Goal: Find specific page/section: Find specific page/section

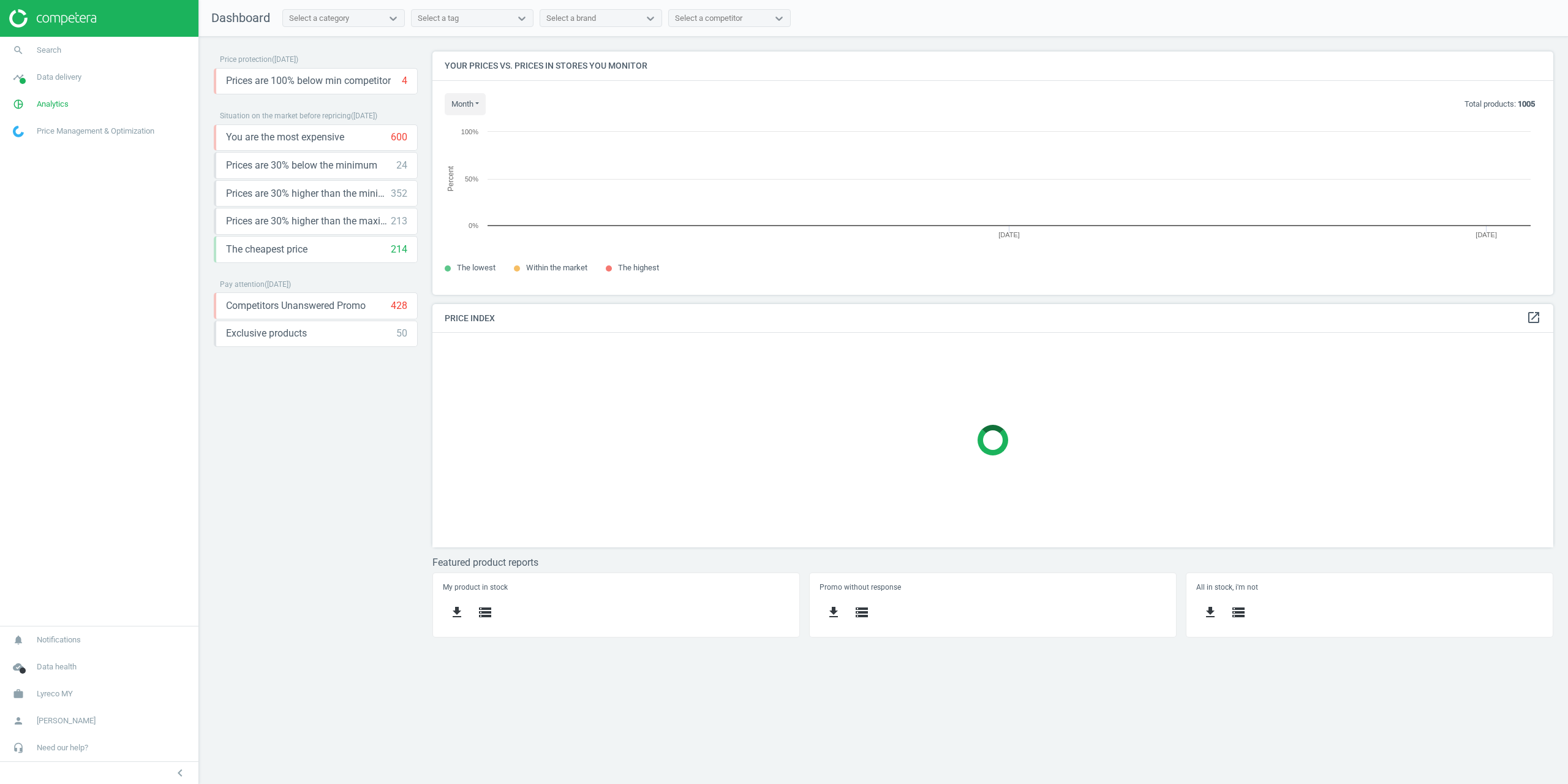
scroll to position [262, 1140]
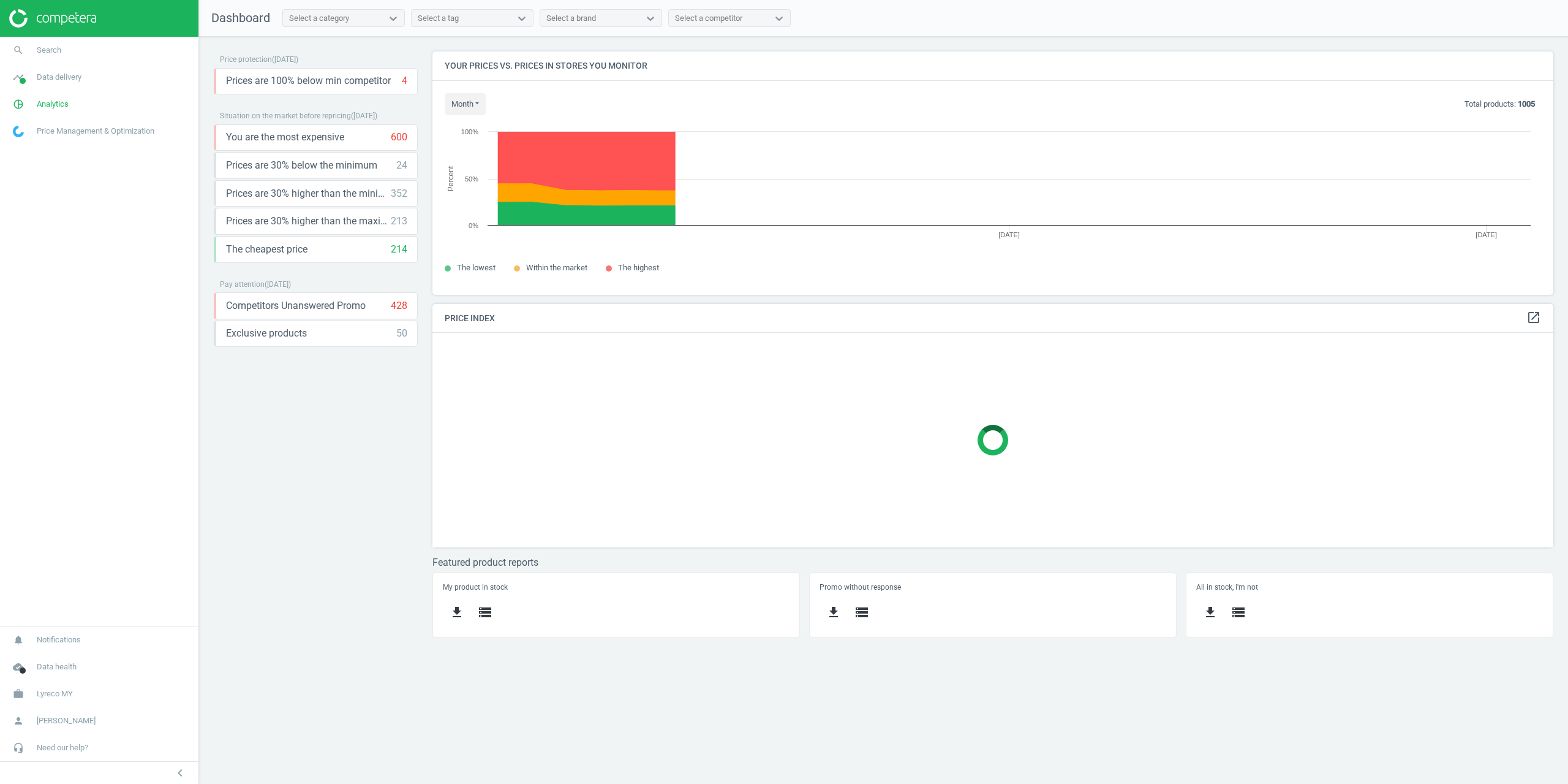
click at [116, 236] on nav "search Search timeline Data delivery Overview Matches dashboard Matches Rematch…" at bounding box center [99, 331] width 198 height 589
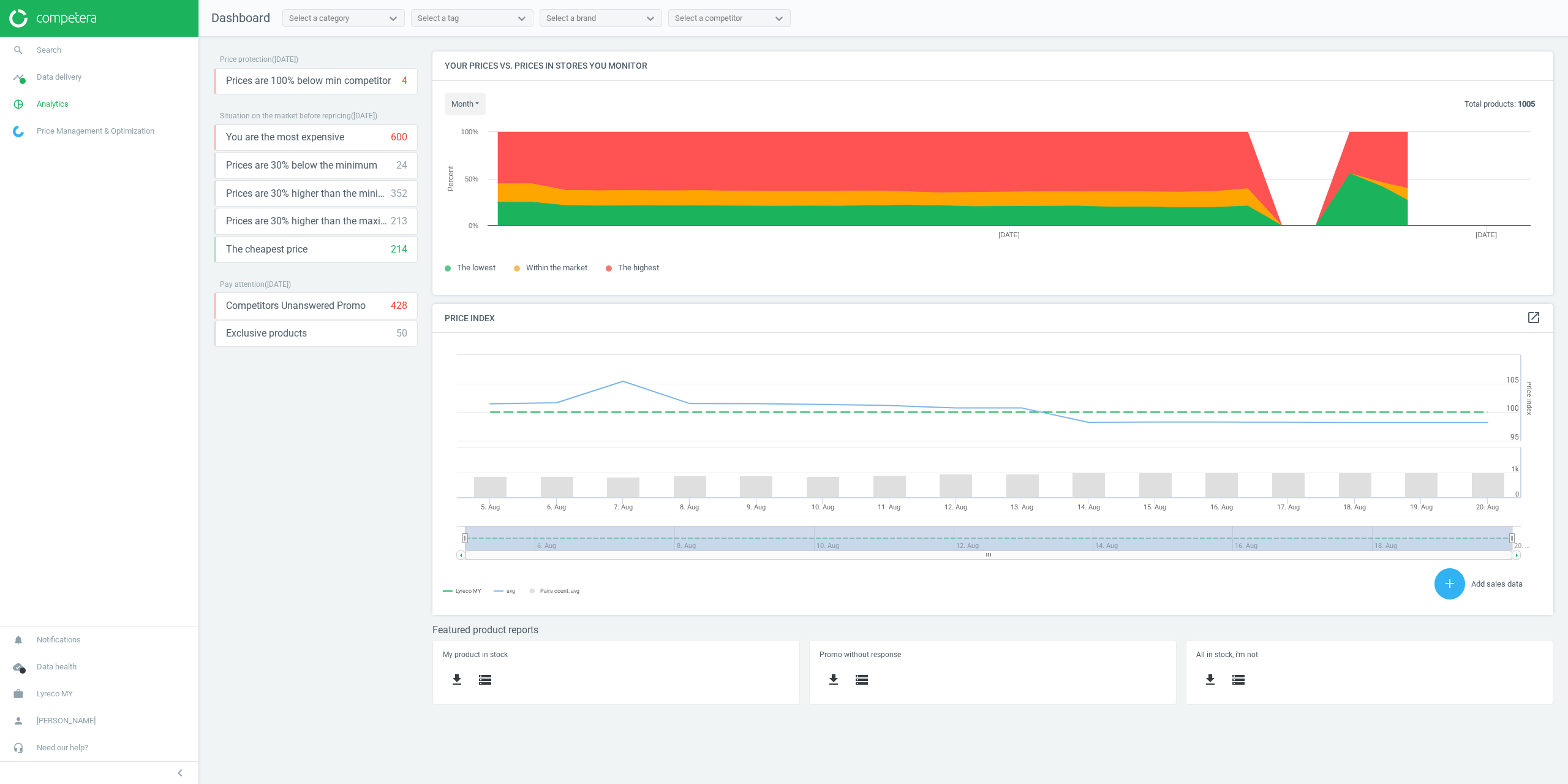
scroll to position [301, 1140]
click at [710, 760] on div "Price protection ( [DATE] ) Prices are 100% below min competitor 4 keyboard_arr…" at bounding box center [883, 410] width 1369 height 747
click at [44, 107] on span "Analytics" at bounding box center [53, 104] width 32 height 11
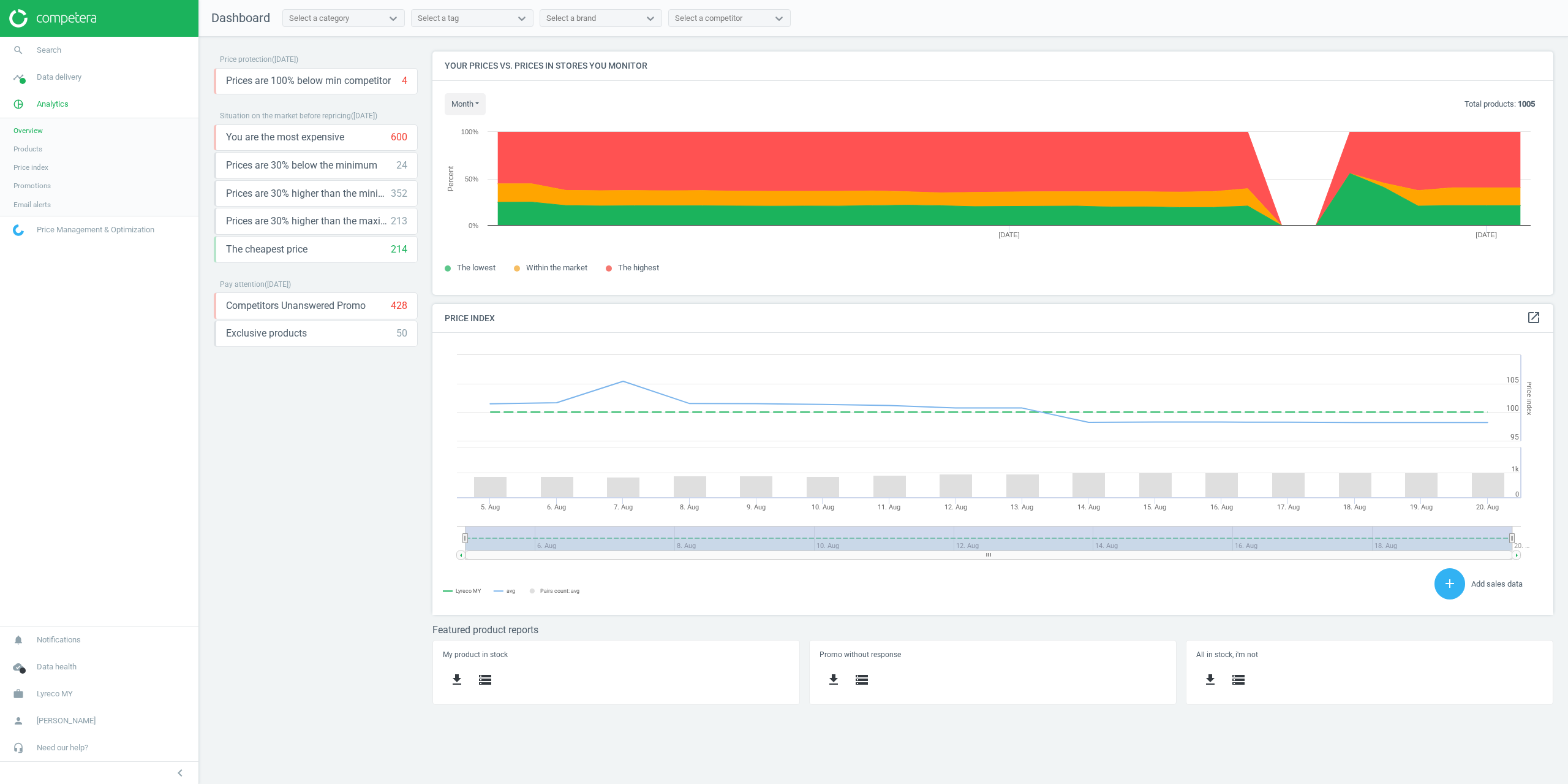
click at [35, 143] on link "Products" at bounding box center [99, 149] width 198 height 19
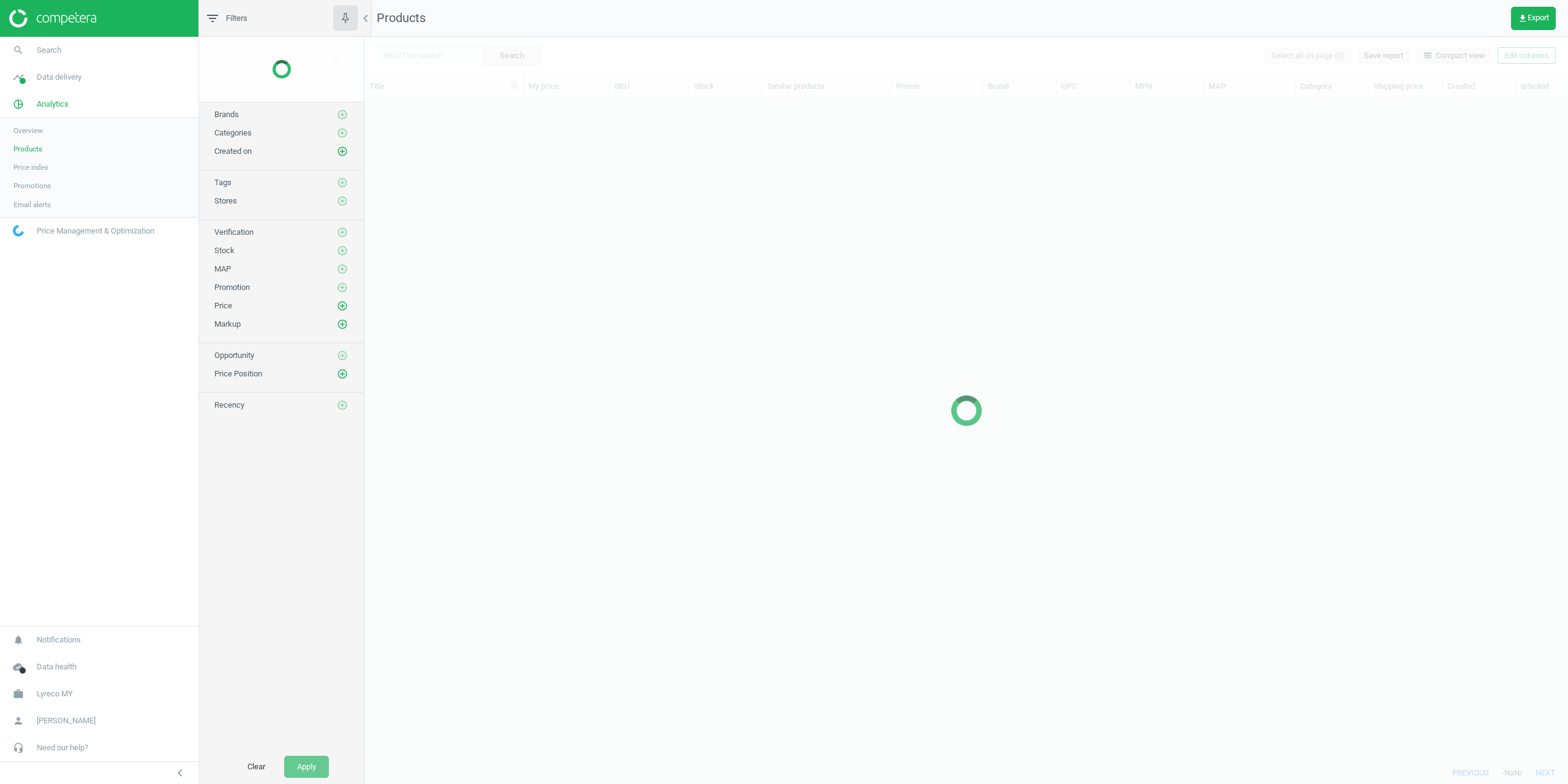
scroll to position [644, 1194]
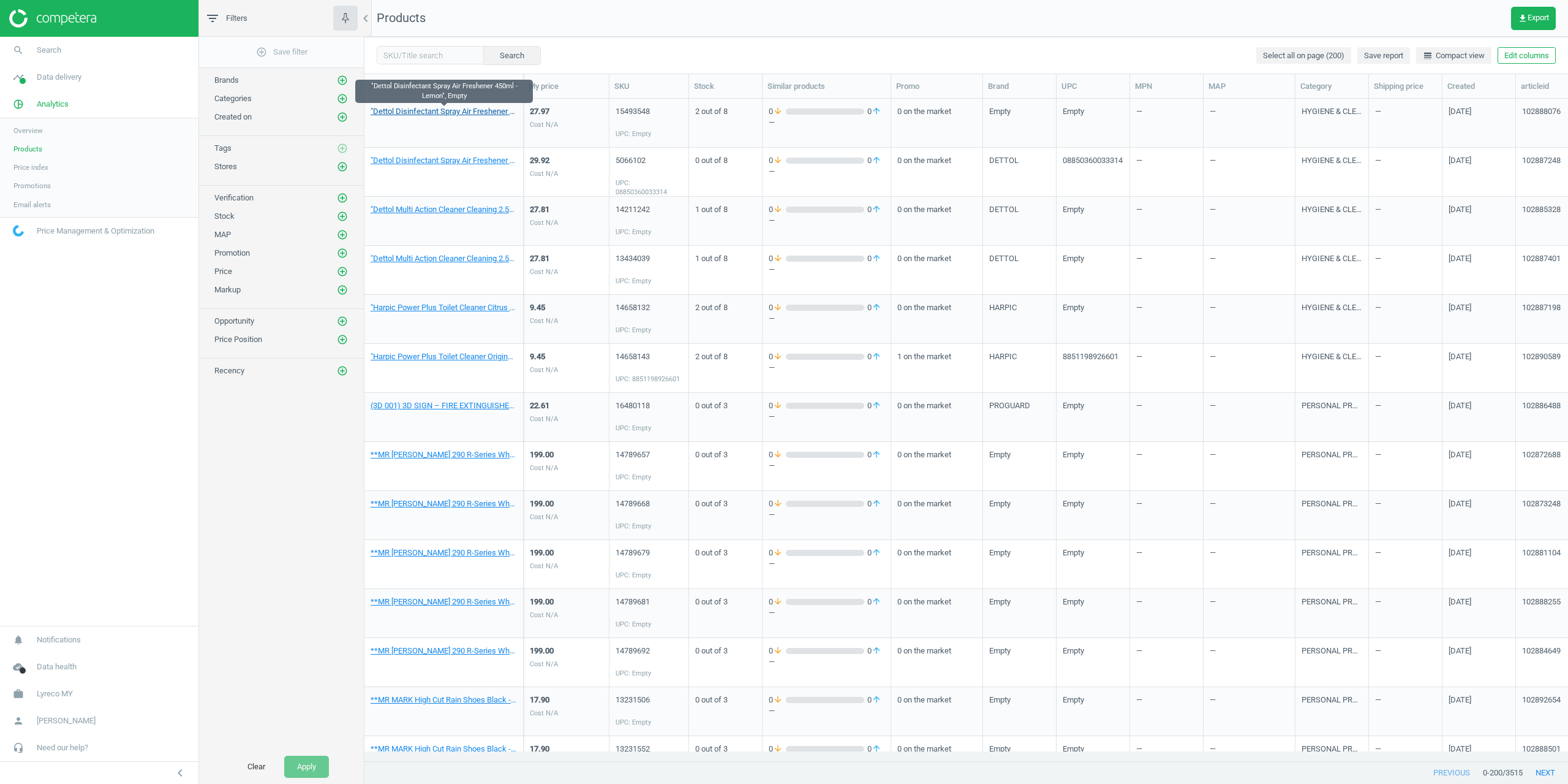
click at [435, 109] on link ""Dettol Disinfectant Spray Air Freshener 450ml - Lemon", Empty" at bounding box center [444, 111] width 146 height 11
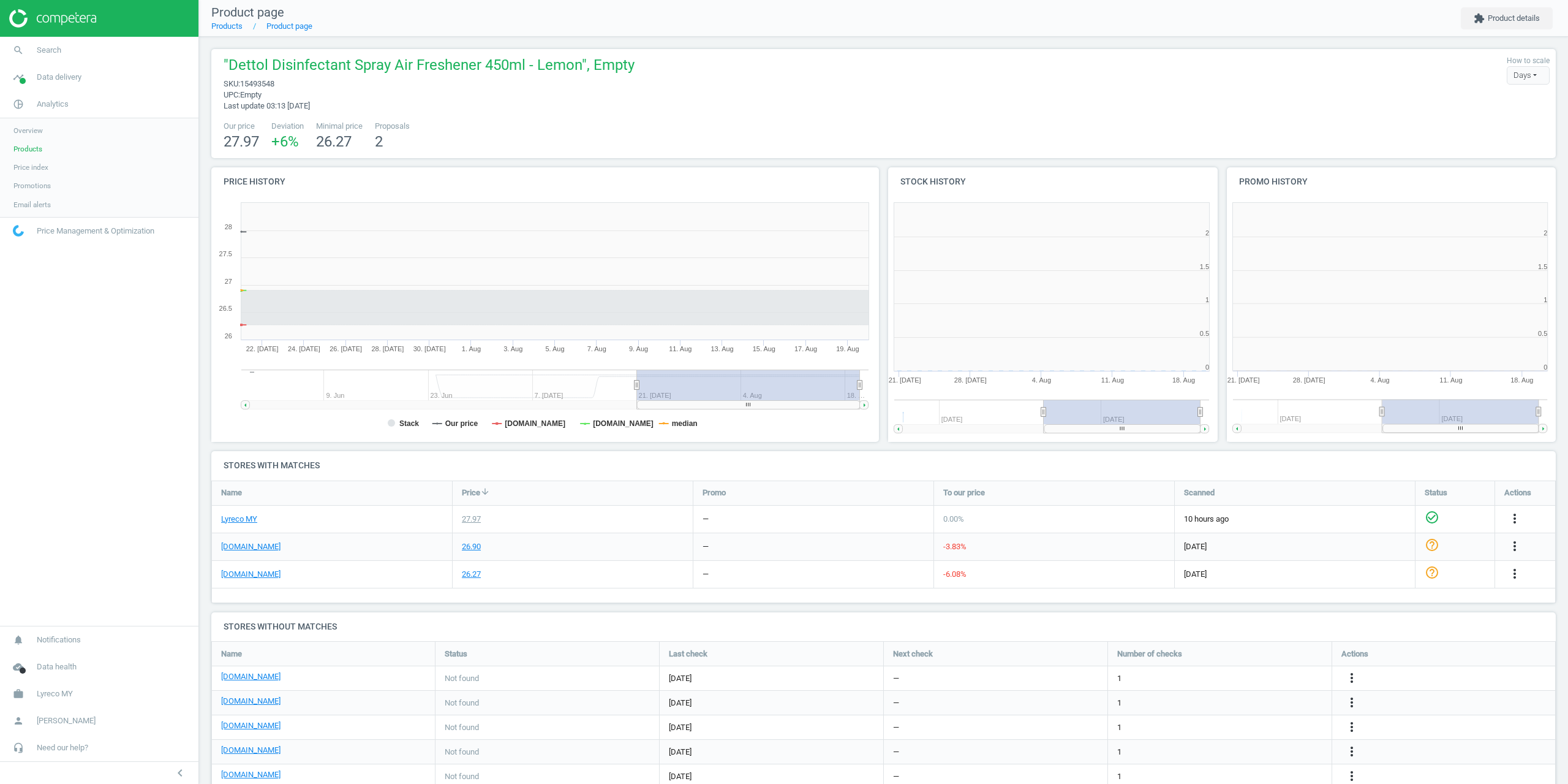
scroll to position [264, 346]
